Goal: Transaction & Acquisition: Purchase product/service

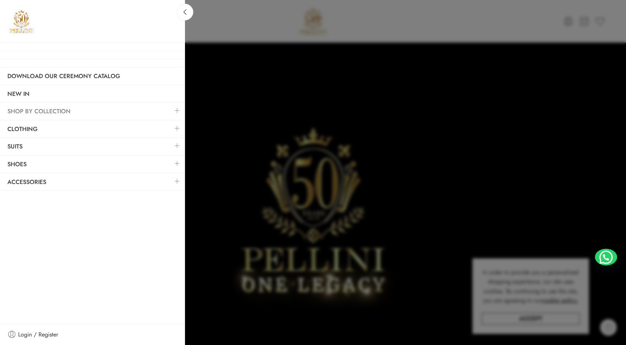
click at [28, 106] on link "SHOP BY COLLECTION" at bounding box center [92, 111] width 185 height 17
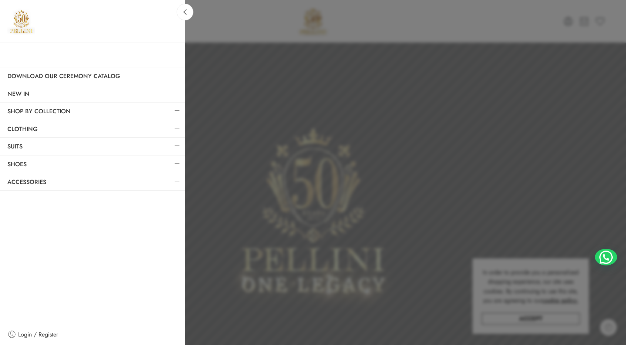
click at [177, 129] on link at bounding box center [178, 128] width 16 height 16
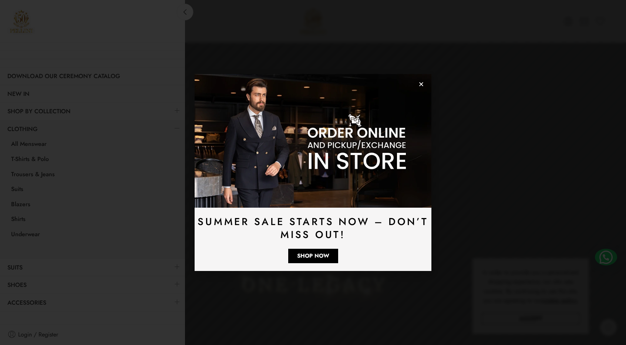
click at [422, 84] on use "Close" at bounding box center [421, 85] width 4 height 4
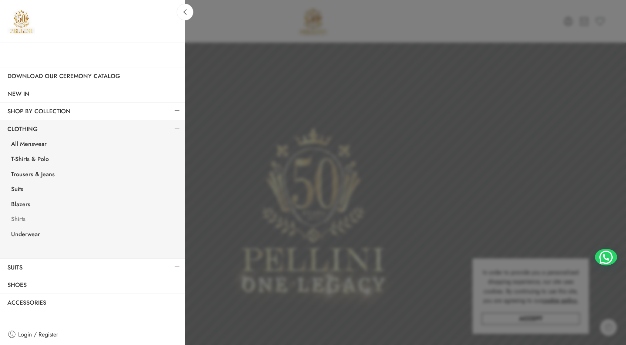
click at [22, 217] on link "Shirts" at bounding box center [94, 219] width 181 height 15
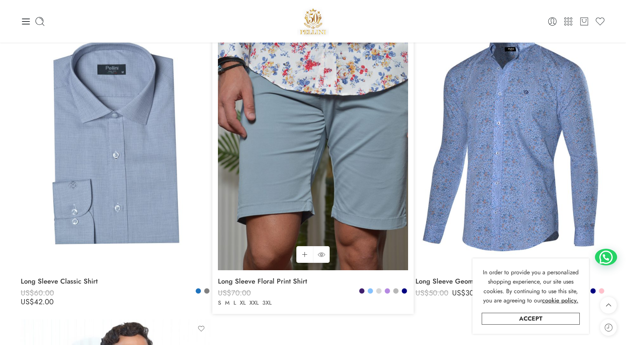
scroll to position [2517, 0]
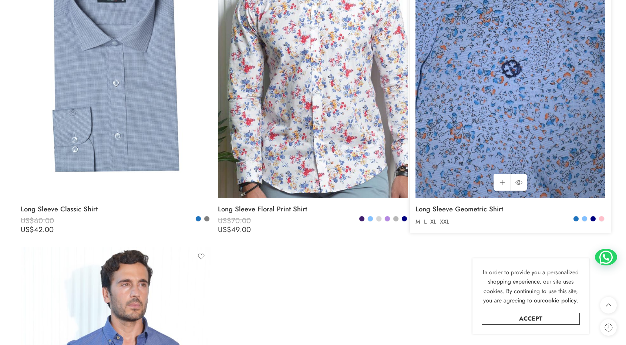
scroll to position [2591, 0]
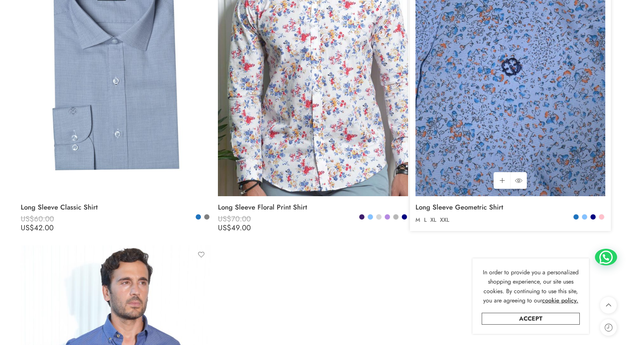
click at [470, 115] on img at bounding box center [511, 69] width 190 height 253
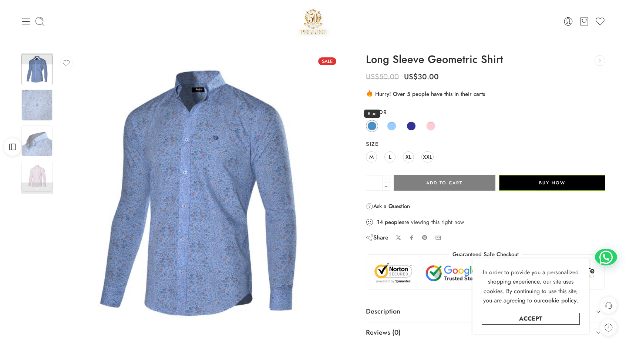
click at [369, 126] on span at bounding box center [372, 125] width 9 height 9
click at [394, 126] on span at bounding box center [391, 125] width 9 height 9
click at [408, 123] on span at bounding box center [411, 125] width 9 height 9
click at [432, 126] on span at bounding box center [430, 125] width 9 height 9
click at [40, 105] on img at bounding box center [36, 105] width 31 height 31
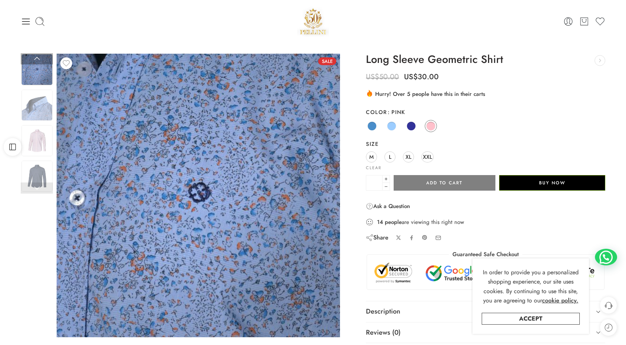
click at [34, 123] on div at bounding box center [37, 107] width 32 height 178
click at [35, 133] on img at bounding box center [36, 140] width 31 height 31
click at [37, 139] on img at bounding box center [36, 140] width 31 height 31
click at [41, 144] on img at bounding box center [36, 140] width 31 height 31
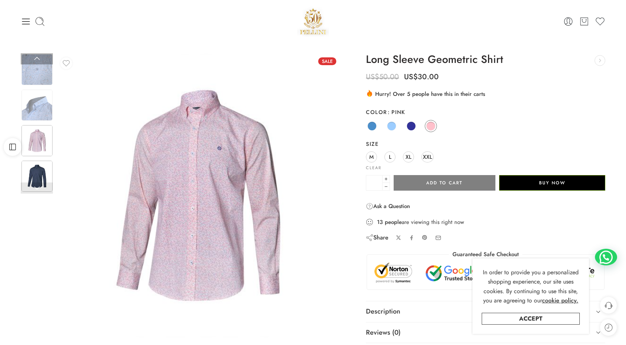
click at [35, 176] on img at bounding box center [36, 176] width 31 height 31
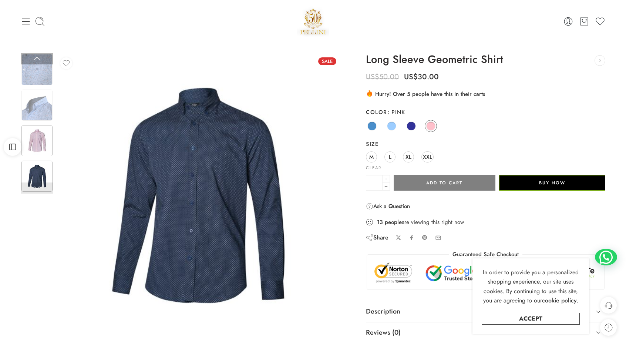
click at [35, 128] on img at bounding box center [36, 140] width 31 height 31
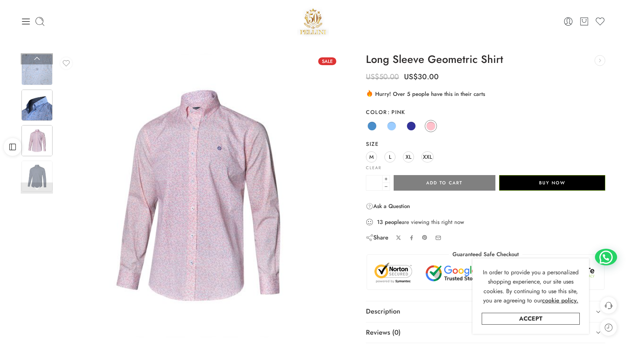
click at [40, 111] on img at bounding box center [36, 105] width 31 height 31
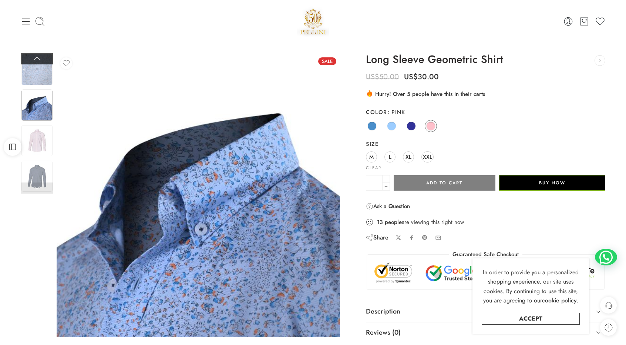
click at [37, 61] on link at bounding box center [37, 58] width 32 height 11
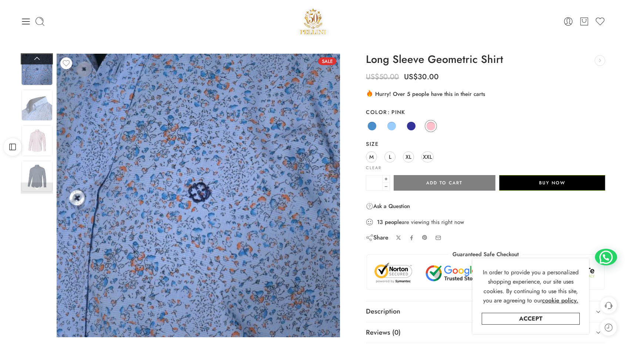
click at [37, 61] on link at bounding box center [37, 58] width 32 height 11
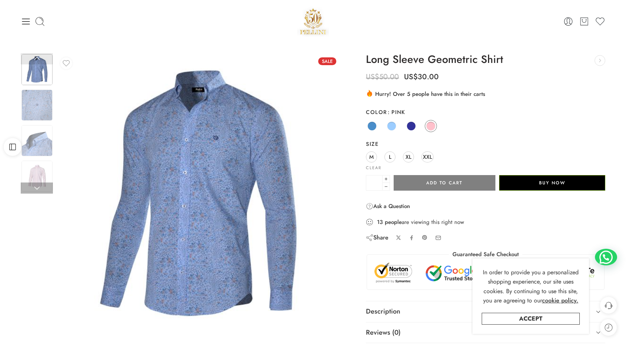
click at [33, 81] on img at bounding box center [36, 69] width 31 height 31
click at [372, 125] on span at bounding box center [372, 125] width 9 height 9
click at [391, 124] on span at bounding box center [391, 125] width 9 height 9
click at [391, 126] on span at bounding box center [391, 125] width 9 height 9
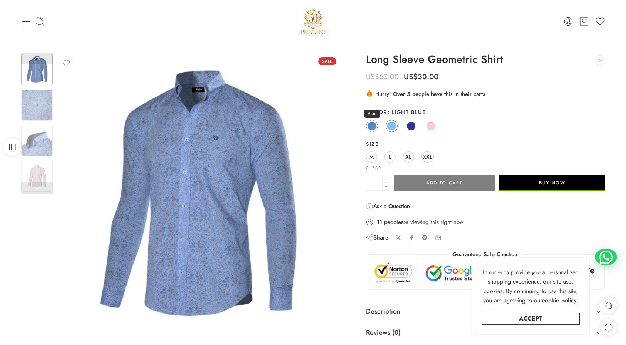
click at [368, 128] on span at bounding box center [372, 125] width 9 height 9
